Goal: Information Seeking & Learning: Learn about a topic

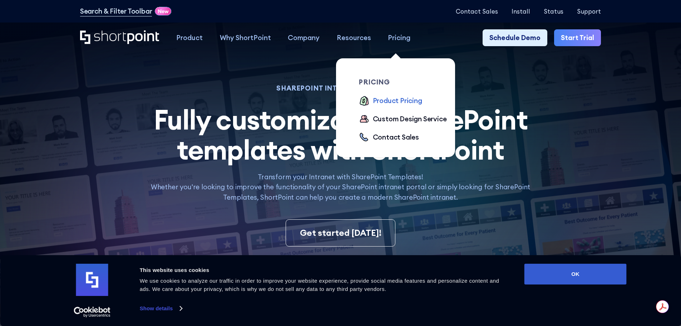
click at [403, 102] on div "Product Pricing" at bounding box center [397, 100] width 49 height 10
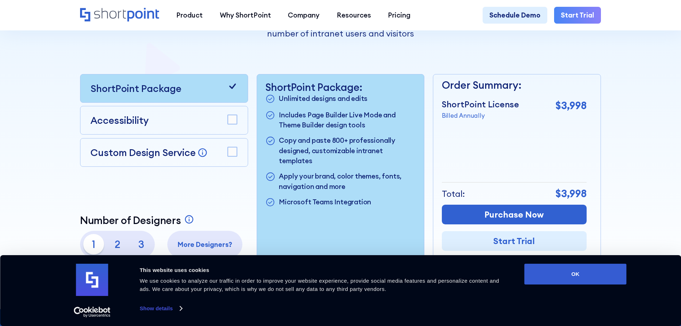
scroll to position [215, 0]
